Goal: Transaction & Acquisition: Purchase product/service

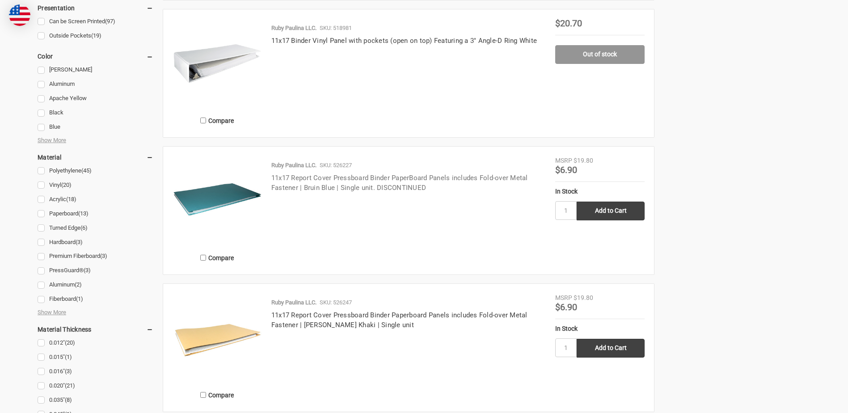
drag, startPoint x: 0, startPoint y: 0, endPoint x: 366, endPoint y: 178, distance: 407.4
click at [366, 178] on link "11x17 Report Cover Pressboard Binder PaperBoard Panels includes Fold-over Metal…" at bounding box center [399, 183] width 257 height 18
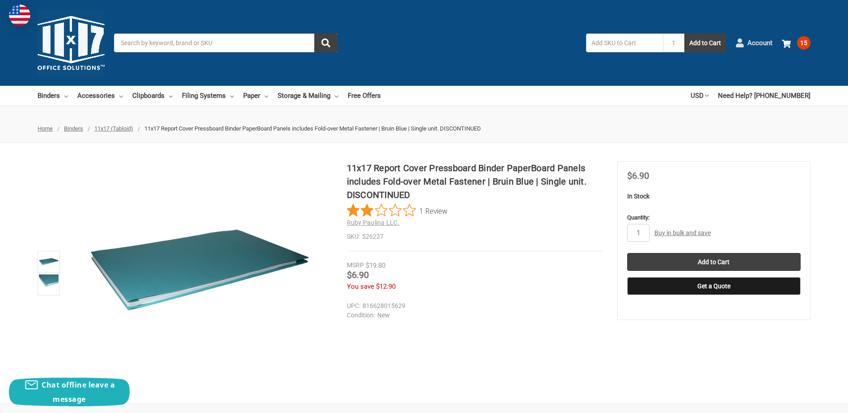
click at [758, 45] on span "Account" at bounding box center [760, 43] width 25 height 10
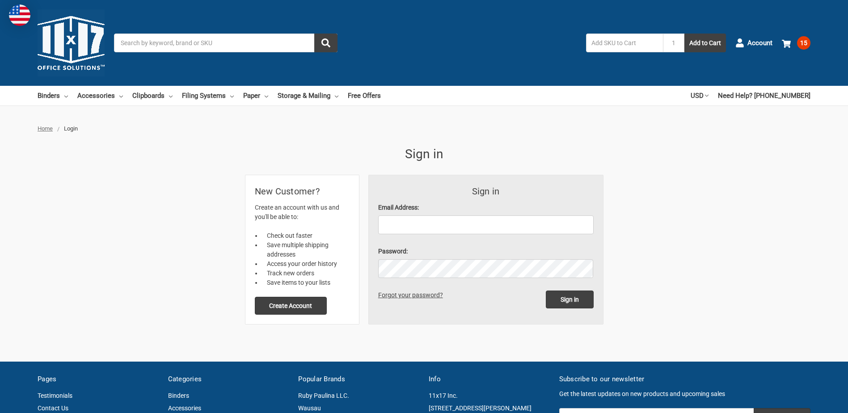
type input "[EMAIL_ADDRESS][DOMAIN_NAME]"
click at [433, 279] on form "Sign in Email Address: a.hain@winn2008.com Password: Sign in Forgot your passwo…" at bounding box center [486, 249] width 234 height 149
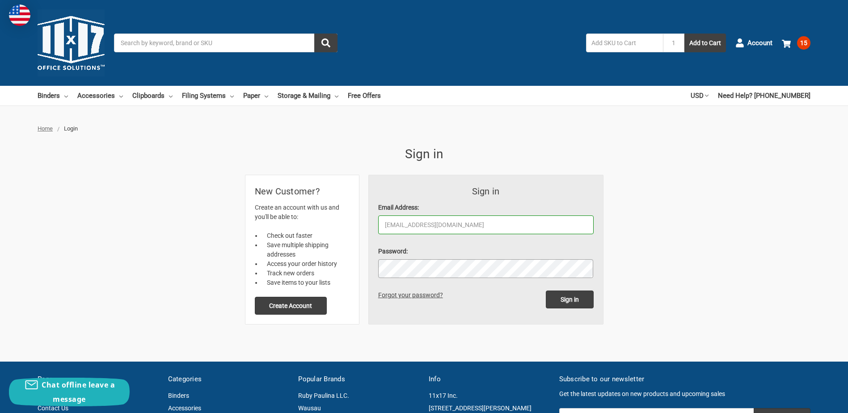
click at [546, 291] on input "Sign in" at bounding box center [570, 300] width 48 height 18
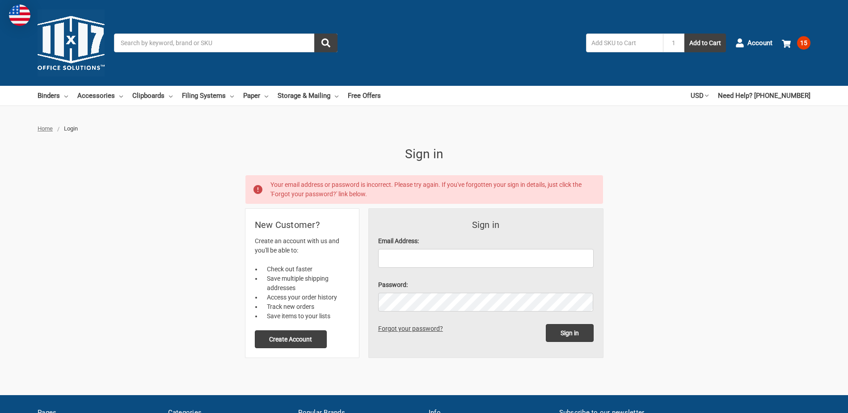
click at [419, 243] on label "Email Address:" at bounding box center [486, 241] width 216 height 9
click at [419, 249] on input "Email Address:" at bounding box center [486, 258] width 216 height 19
click at [420, 254] on input "Email Address:" at bounding box center [486, 258] width 216 height 19
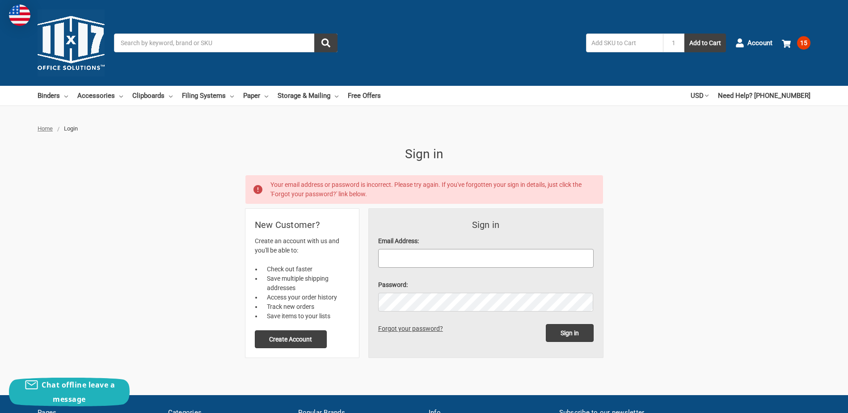
type input "[EMAIL_ADDRESS][DOMAIN_NAME]"
click at [546, 324] on input "Sign in" at bounding box center [570, 333] width 48 height 18
click at [421, 255] on input "Email Address:" at bounding box center [486, 258] width 216 height 19
type input "[EMAIL_ADDRESS][DOMAIN_NAME]"
click at [546, 324] on input "Sign in" at bounding box center [570, 333] width 48 height 18
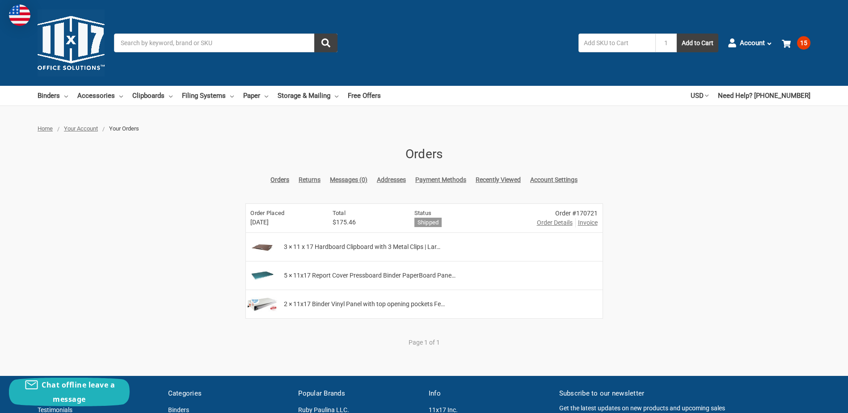
click at [558, 220] on span "Order Details" at bounding box center [555, 222] width 36 height 9
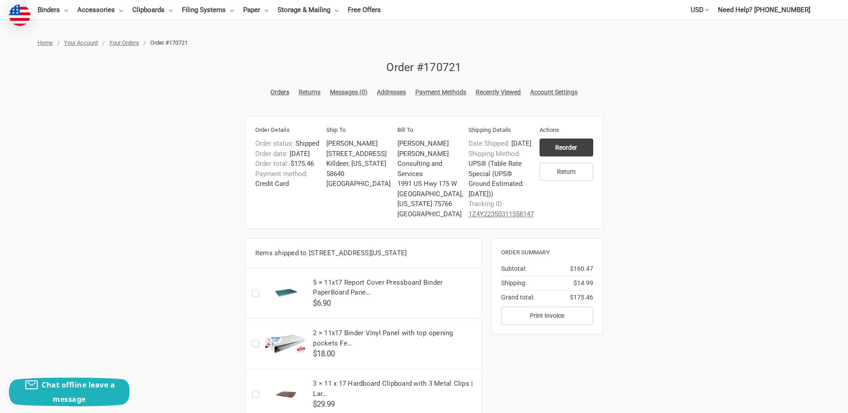
scroll to position [89, 0]
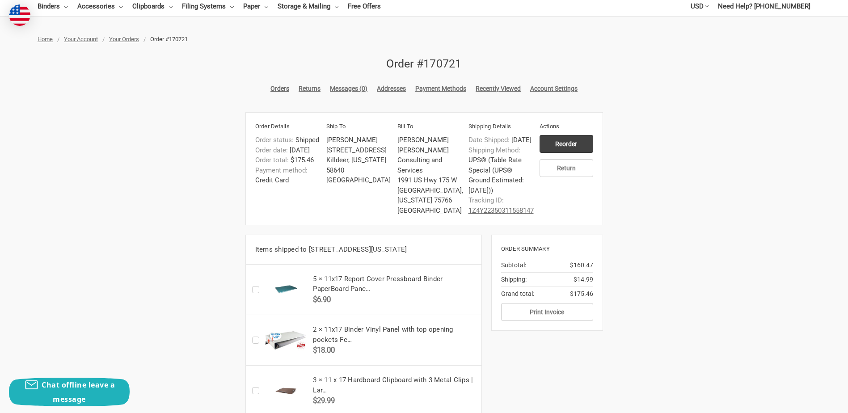
click at [256, 290] on label "Checkbox 51752 label" at bounding box center [258, 290] width 12 height 0
click at [255, 290] on input "Checkbox 51752 label" at bounding box center [254, 290] width 0 height 0
checkbox input "true"
click at [576, 146] on input "Reorder" at bounding box center [567, 144] width 54 height 18
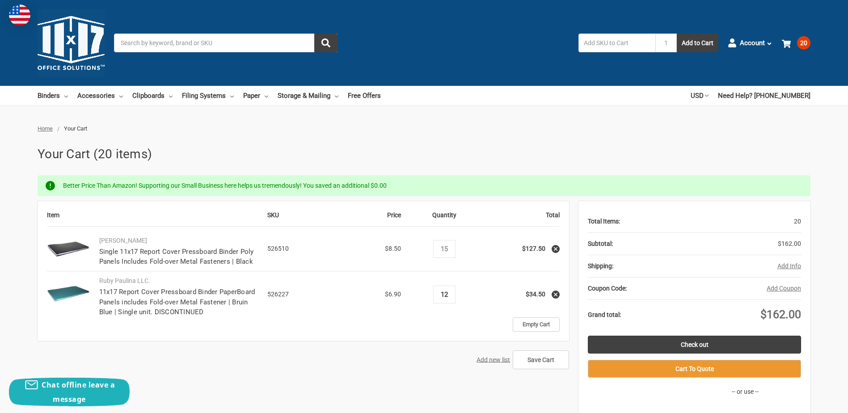
type input "12"
click at [559, 295] on icon at bounding box center [556, 295] width 6 height 6
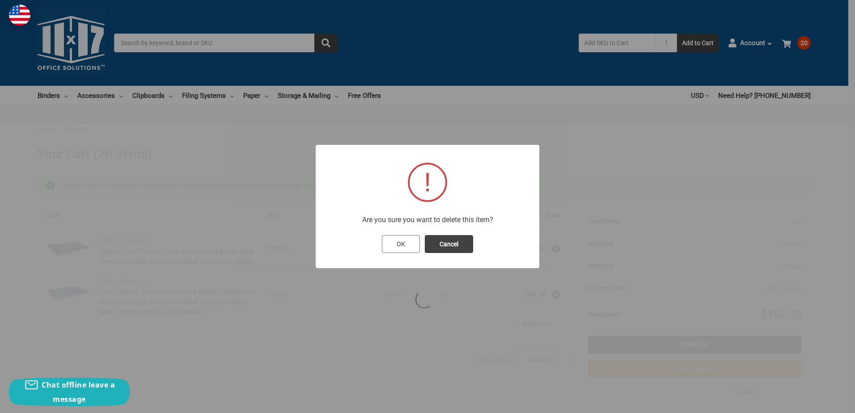
click at [396, 244] on button "OK" at bounding box center [401, 244] width 38 height 18
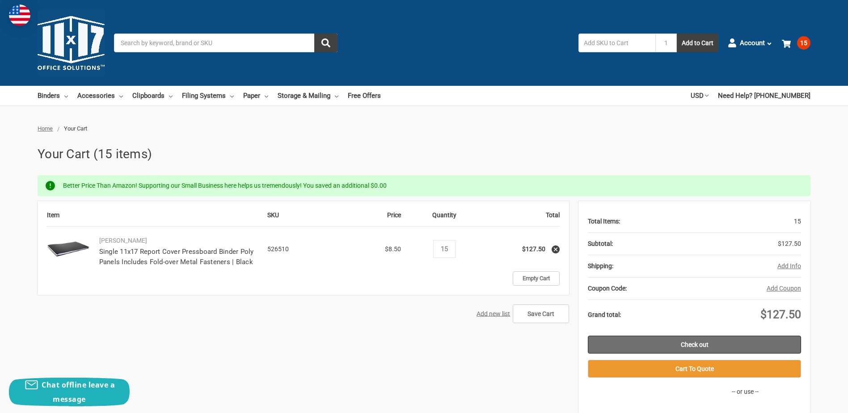
click at [680, 346] on link "Check out" at bounding box center [694, 345] width 213 height 18
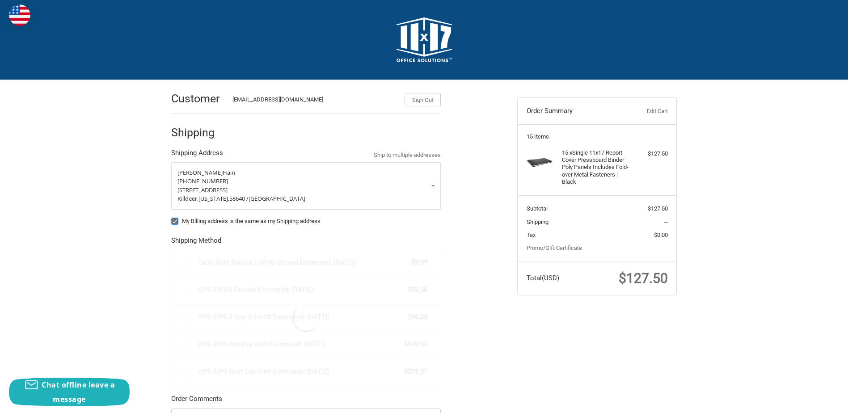
radio input "true"
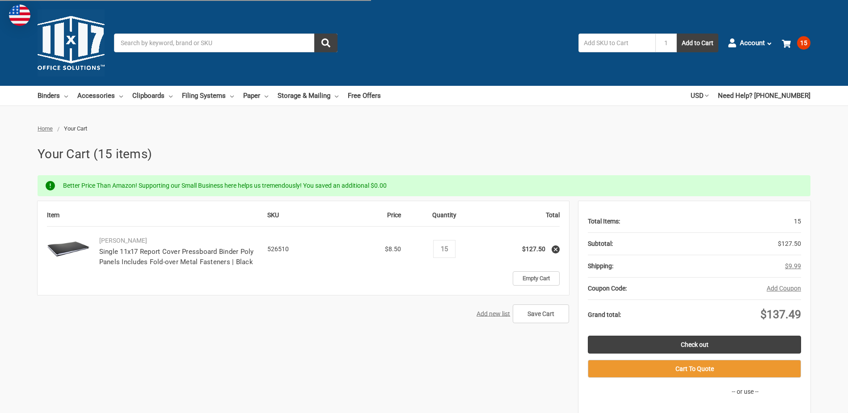
select select "State/province"
